Goal: Find specific page/section: Find specific page/section

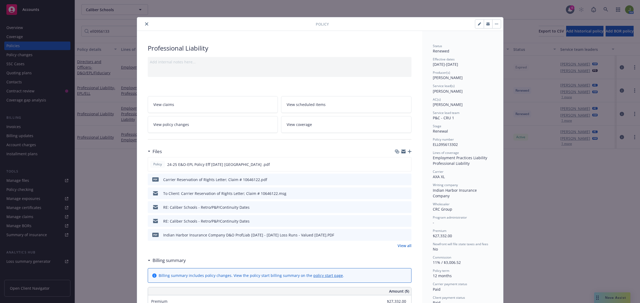
click at [145, 24] on icon "close" at bounding box center [146, 23] width 3 height 3
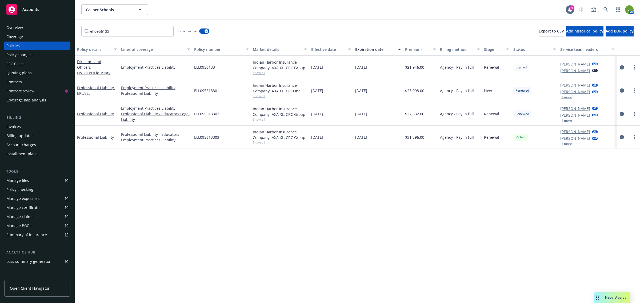
click at [37, 11] on span "Accounts" at bounding box center [30, 9] width 17 height 4
